Goal: Information Seeking & Learning: Learn about a topic

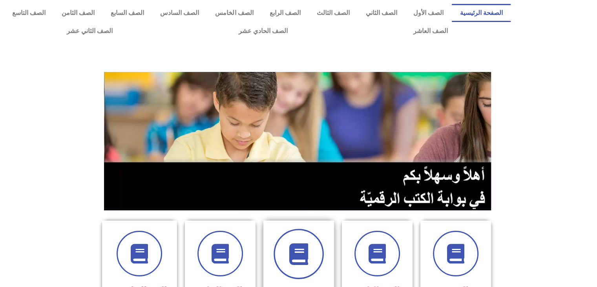
click at [297, 239] on span at bounding box center [299, 253] width 50 height 50
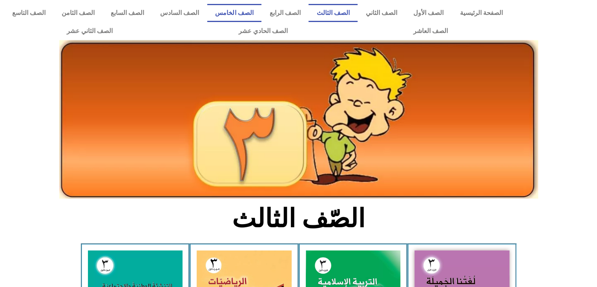
click at [259, 10] on link "الصف الخامس" at bounding box center [234, 13] width 54 height 18
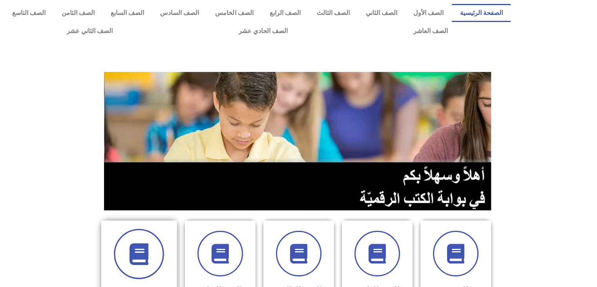
click at [140, 252] on icon at bounding box center [139, 254] width 22 height 22
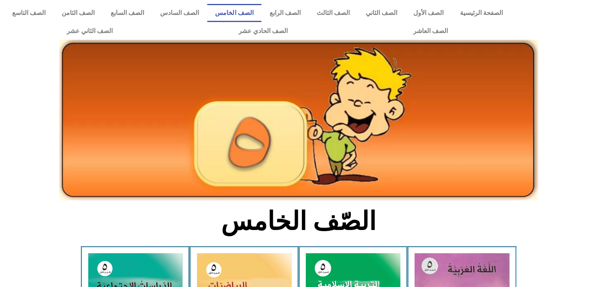
scroll to position [250, 0]
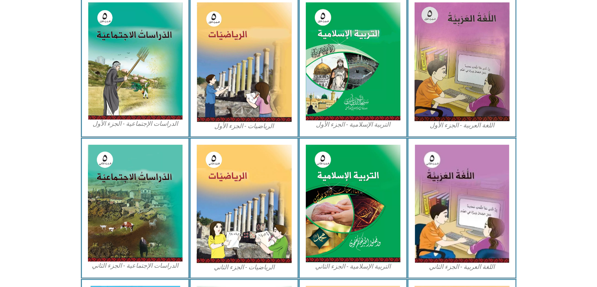
click at [143, 126] on figcaption "الدراسات الإجتماعية - الجزء الأول​" at bounding box center [135, 123] width 95 height 9
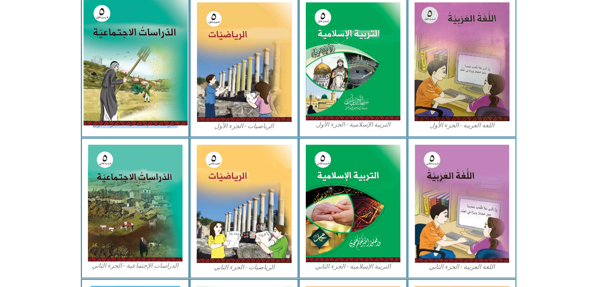
click at [138, 48] on img at bounding box center [135, 60] width 104 height 129
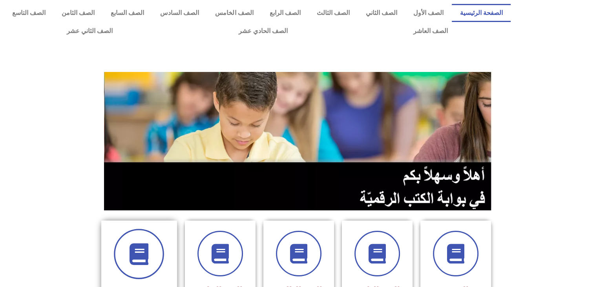
click at [146, 252] on icon at bounding box center [139, 254] width 22 height 22
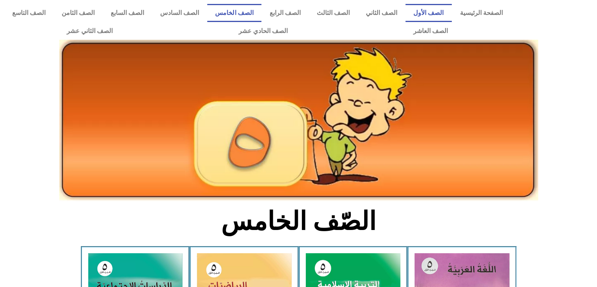
click at [443, 4] on link "الصف الأول" at bounding box center [428, 13] width 46 height 18
